Goal: Find specific page/section: Find specific page/section

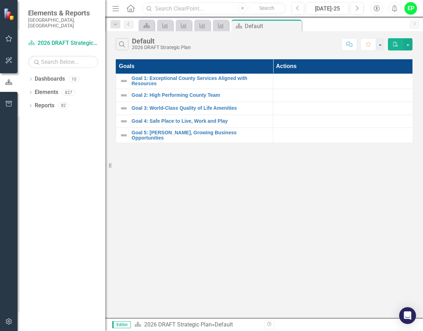
click at [171, 8] on input "text" at bounding box center [214, 8] width 144 height 12
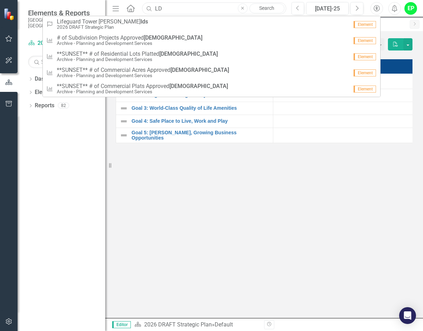
type input "L"
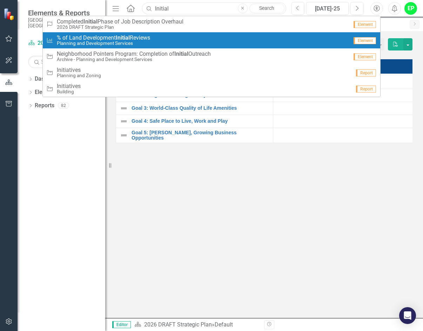
type input "Initial"
click at [114, 40] on span "% of Land Development Initial Reviews" at bounding box center [103, 38] width 93 height 6
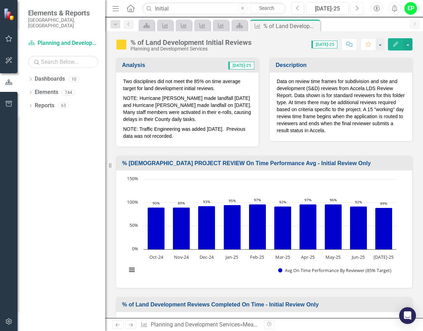
click at [357, 11] on icon "Next" at bounding box center [357, 8] width 4 height 6
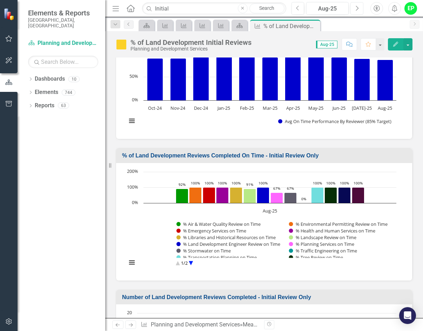
scroll to position [176, 0]
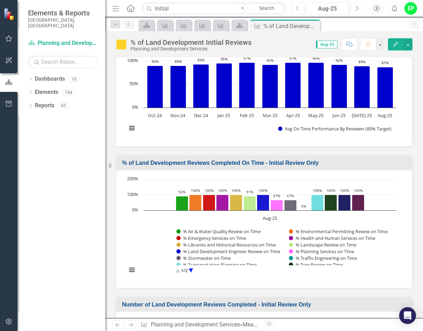
click at [187, 150] on circle "Interactive chart" at bounding box center [191, 270] width 11 height 11
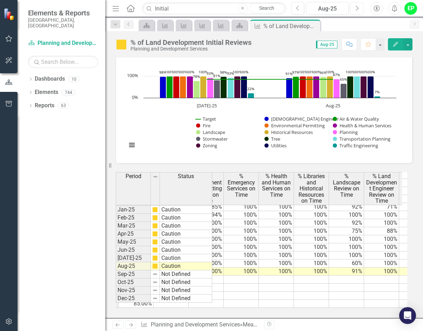
scroll to position [0, 0]
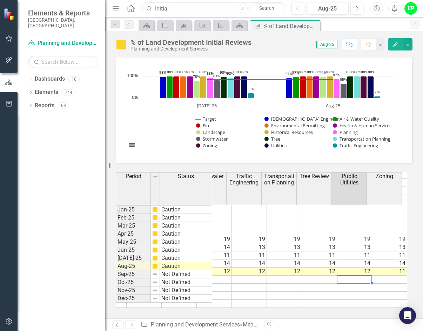
click at [181, 10] on input "Initial" at bounding box center [214, 8] width 144 height 12
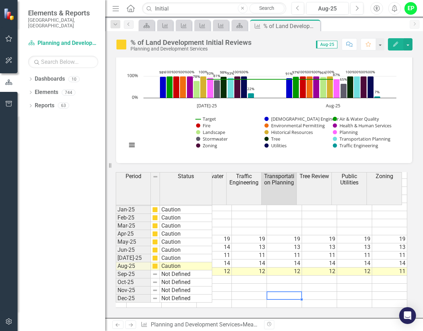
click at [280, 150] on td at bounding box center [284, 296] width 35 height 8
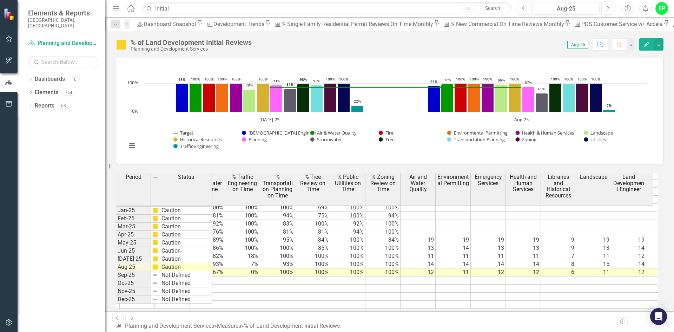
scroll to position [1090, 265]
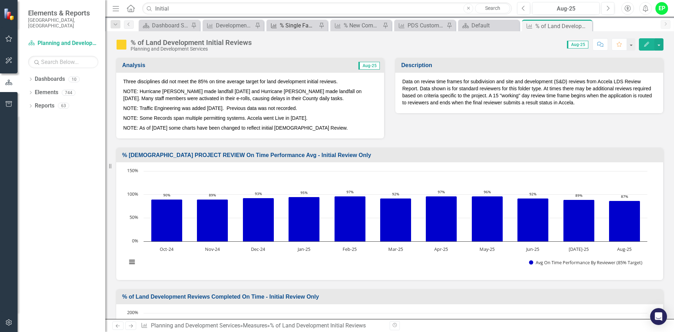
scroll to position [563, 0]
click at [155, 26] on div "Dashboard Snapshot" at bounding box center [170, 25] width 37 height 9
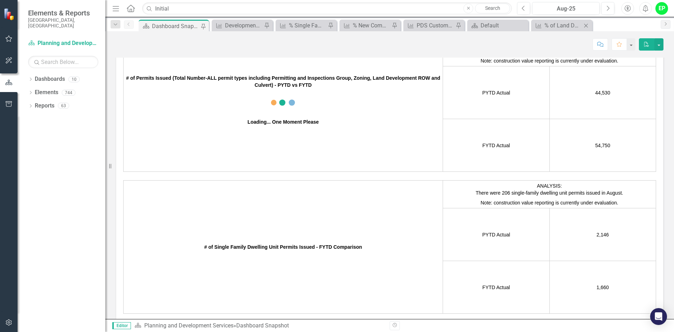
scroll to position [1696, 0]
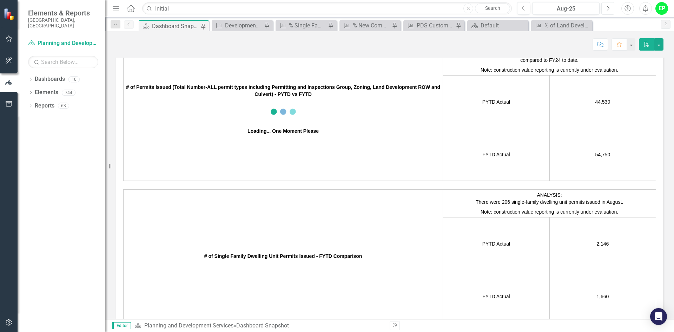
click at [609, 4] on button "Next" at bounding box center [607, 8] width 13 height 13
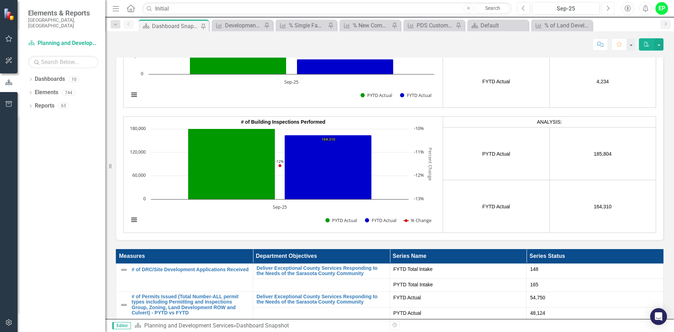
scroll to position [281, 0]
